Goal: Transaction & Acquisition: Purchase product/service

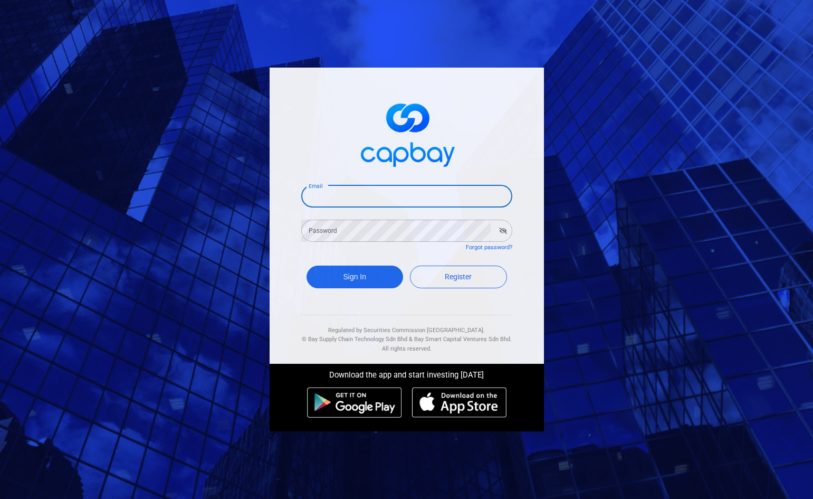
click at [338, 198] on input "Email" at bounding box center [406, 196] width 211 height 22
type input "[EMAIL_ADDRESS][DOMAIN_NAME]"
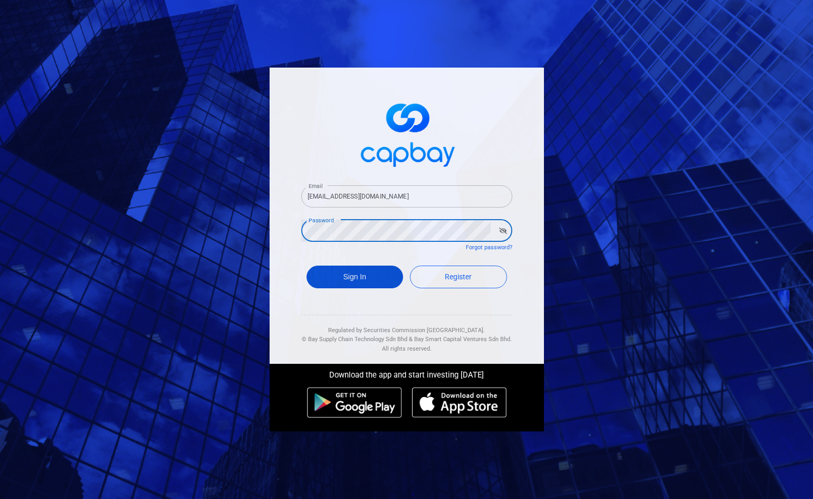
click at [362, 273] on button "Sign In" at bounding box center [355, 276] width 97 height 23
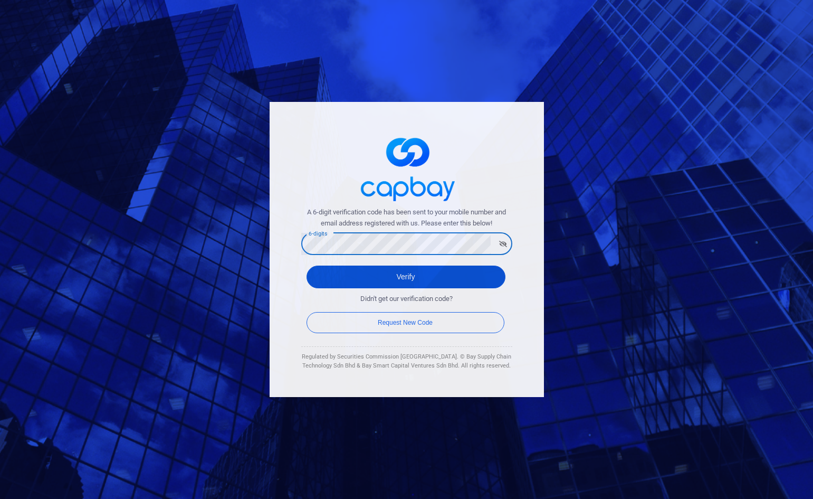
click at [415, 278] on button "Verify" at bounding box center [406, 276] width 199 height 23
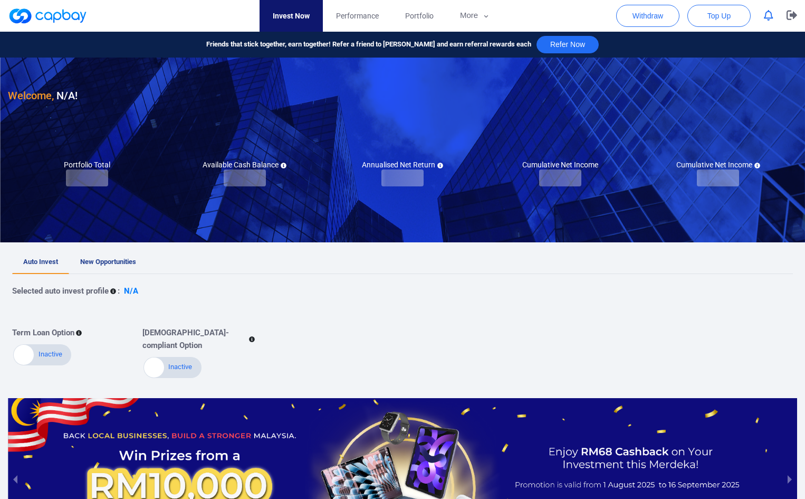
checkbox input "true"
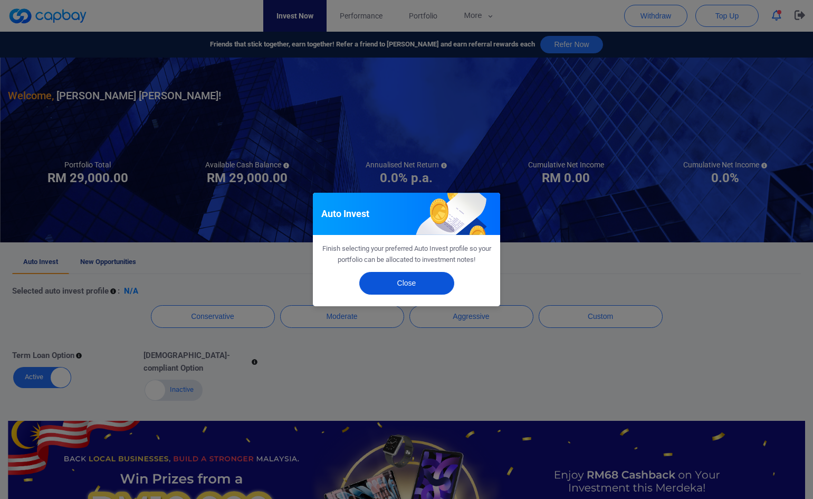
click at [415, 279] on button "Close" at bounding box center [406, 283] width 95 height 23
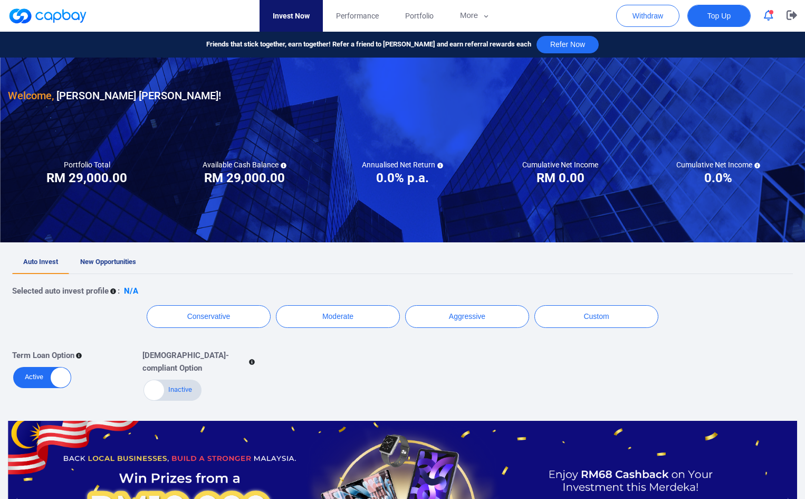
click at [720, 15] on span "Top Up" at bounding box center [718, 16] width 23 height 11
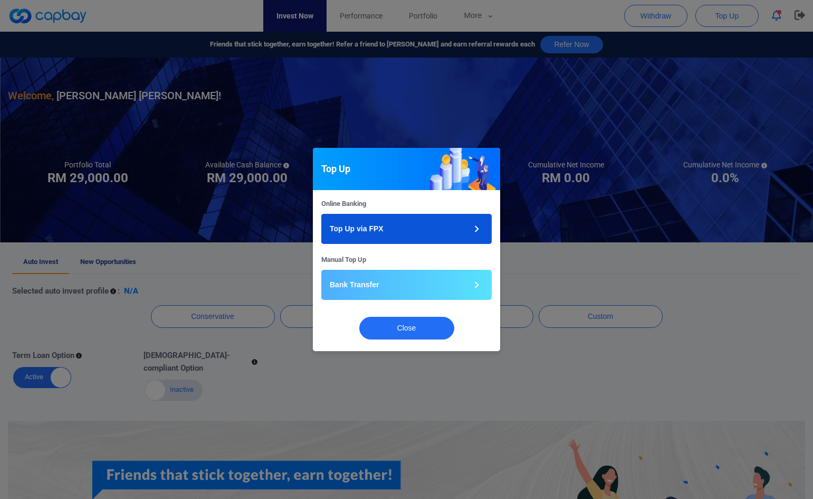
click at [405, 231] on button "Top Up via FPX" at bounding box center [406, 229] width 170 height 30
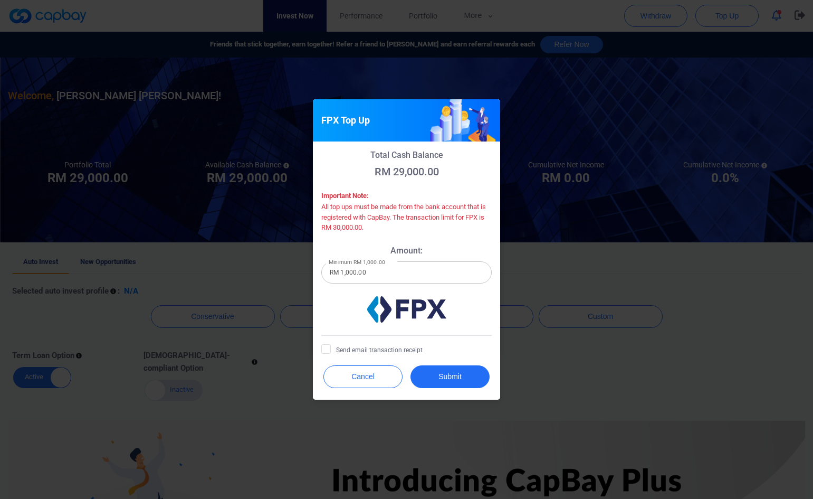
click at [356, 274] on input "RM 1,000.00" at bounding box center [406, 272] width 170 height 22
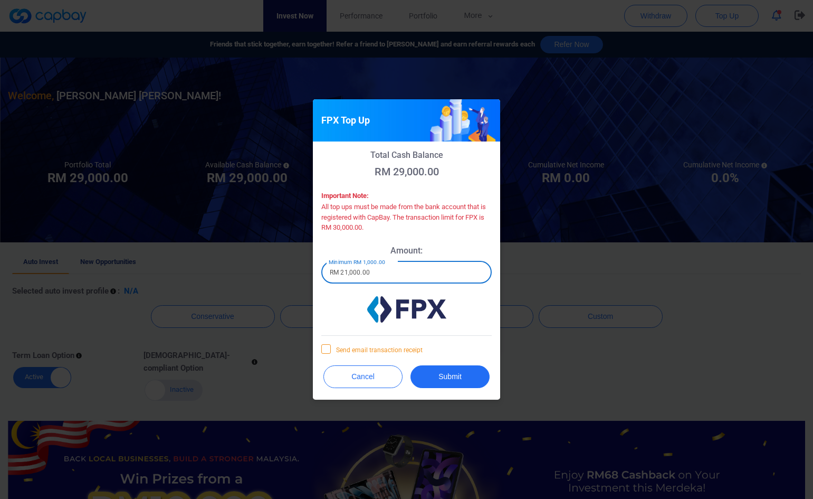
type input "RM 21,000.00"
drag, startPoint x: 330, startPoint y: 350, endPoint x: 383, endPoint y: 360, distance: 54.1
click at [330, 350] on span at bounding box center [325, 348] width 9 height 9
click at [0, 0] on input "Send email transaction receipt" at bounding box center [0, 0] width 0 height 0
click at [454, 376] on button "Submit" at bounding box center [449, 376] width 79 height 23
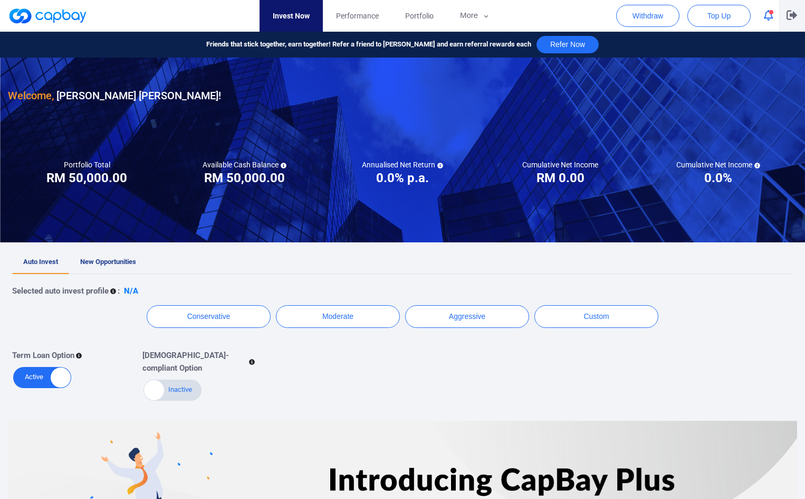
click at [790, 15] on icon "button" at bounding box center [792, 15] width 11 height 9
